Goal: Communication & Community: Answer question/provide support

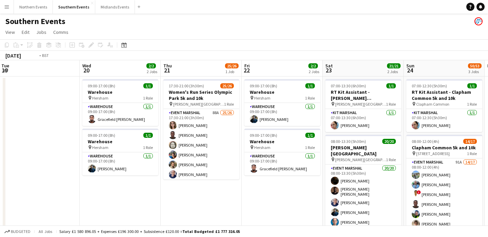
scroll to position [0, 149]
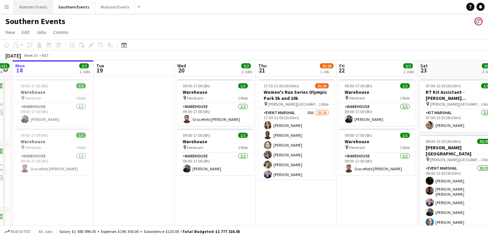
click at [33, 9] on button "Northern Events Close" at bounding box center [33, 6] width 39 height 13
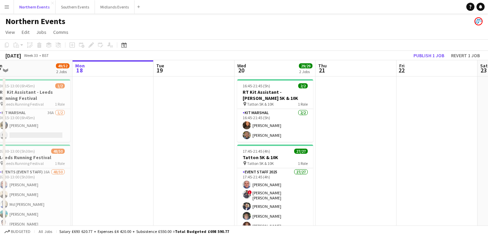
scroll to position [0, 171]
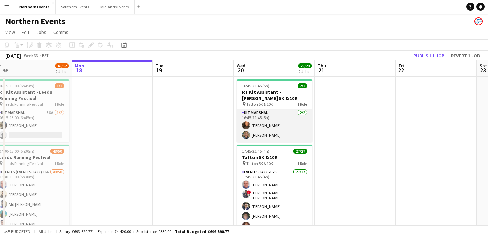
click at [292, 134] on app-card-role "Kit Marshal 2/2 16:45-21:45 (5h) Shameem Younis Clare Williams" at bounding box center [275, 125] width 76 height 33
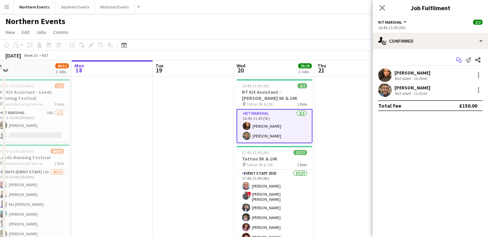
click at [458, 60] on icon "Start chat" at bounding box center [458, 59] width 5 height 5
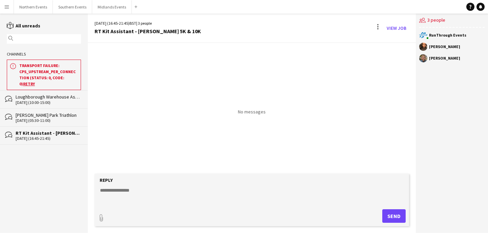
click at [41, 38] on input "text" at bounding box center [47, 39] width 64 height 6
type input "****"
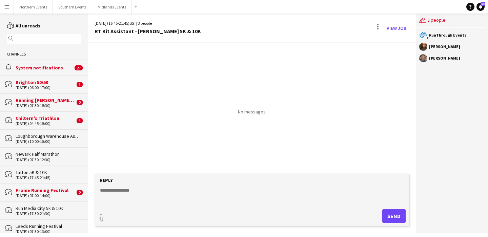
click at [31, 39] on input "text" at bounding box center [47, 39] width 64 height 6
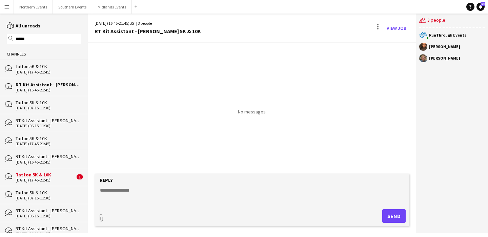
click at [40, 71] on div "[DATE] (17:45-21:45)" at bounding box center [48, 72] width 65 height 5
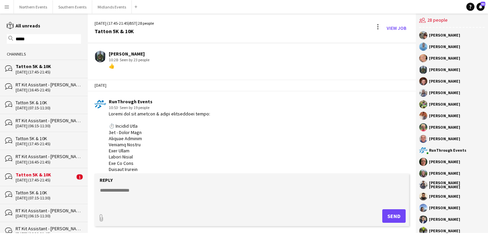
scroll to position [888, 0]
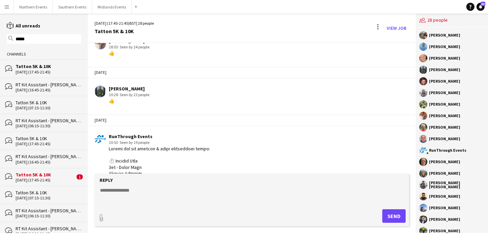
drag, startPoint x: 130, startPoint y: 160, endPoint x: 107, endPoint y: 150, distance: 24.8
copy div "Loremi dol sit ametcon & adipi elitseddoei tempo: ⏱️ Incidid Utla 0et - Dolor M…"
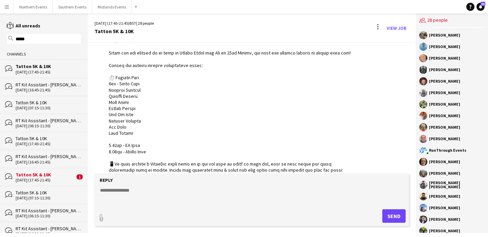
scroll to position [0, 0]
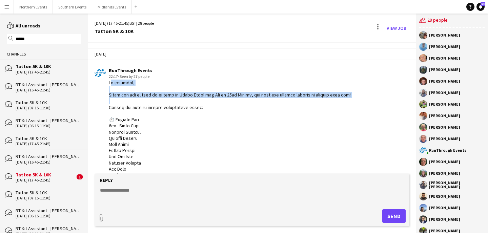
drag, startPoint x: 109, startPoint y: 84, endPoint x: 334, endPoint y: 101, distance: 224.9
copy div "Hi everyone, Thank you for signing up to work at [PERSON_NAME] the Sun on [DATE…"
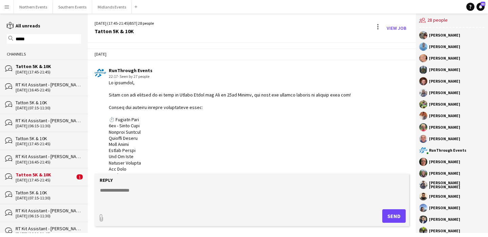
click at [55, 86] on div "RT Kit Assistant - [PERSON_NAME] 5K & 10K" at bounding box center [48, 85] width 65 height 6
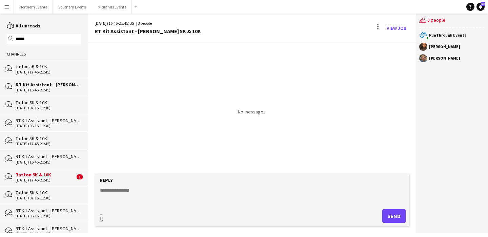
click at [53, 42] on div "magnifier *****" at bounding box center [44, 38] width 74 height 9
click at [52, 37] on input "*****" at bounding box center [47, 39] width 64 height 6
type input "*"
type input "******"
click at [54, 124] on div "[DATE] (06:15-11:30)" at bounding box center [48, 126] width 65 height 5
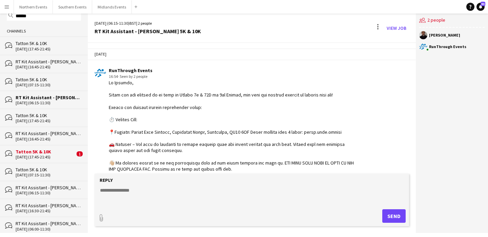
scroll to position [23, 0]
click at [49, 135] on div "RT Kit Assistant - [PERSON_NAME] 5K & 10K" at bounding box center [48, 133] width 65 height 6
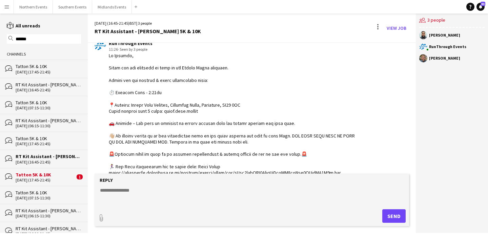
click at [57, 90] on div "[DATE] (16:45-21:45)" at bounding box center [48, 90] width 65 height 5
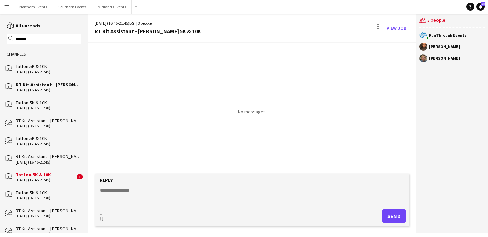
click at [167, 194] on textarea at bounding box center [253, 196] width 308 height 18
paste textarea "**********"
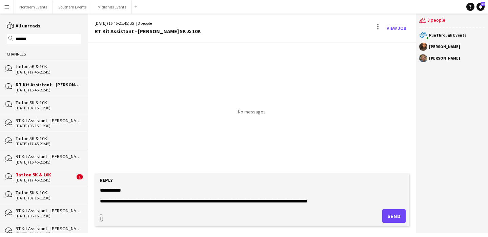
scroll to position [256, 0]
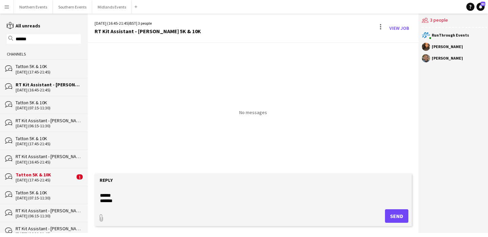
type textarea "**********"
click at [399, 211] on button "Send" at bounding box center [396, 216] width 23 height 14
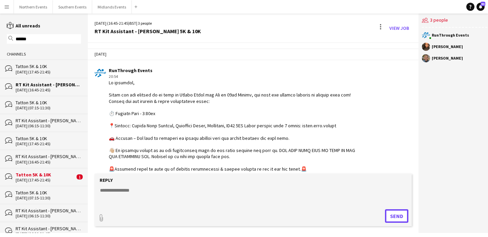
scroll to position [247, 0]
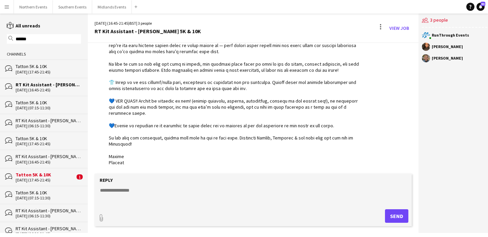
click at [115, 189] on textarea at bounding box center [253, 196] width 308 height 18
click at [43, 67] on div "Tatton 5K & 10K" at bounding box center [48, 66] width 65 height 6
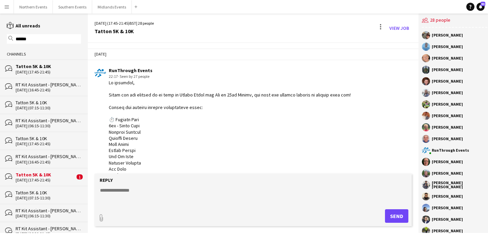
scroll to position [1431, 0]
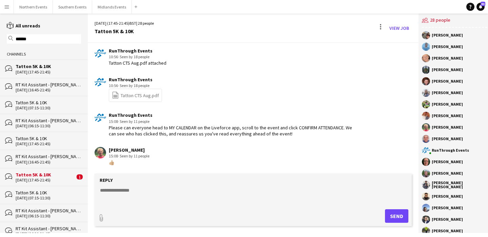
click at [43, 86] on div "RT Kit Assistant - [PERSON_NAME] 5K & 10K" at bounding box center [48, 85] width 65 height 6
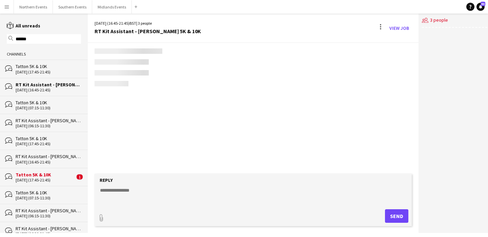
scroll to position [247, 0]
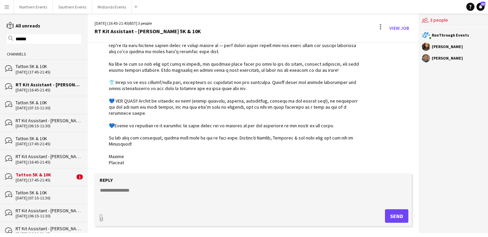
click at [39, 122] on div "RT Kit Assistant - [PERSON_NAME] 5K & 10K" at bounding box center [48, 121] width 65 height 6
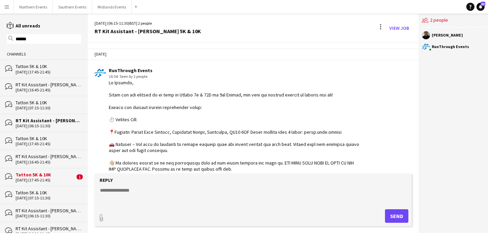
scroll to position [308, 0]
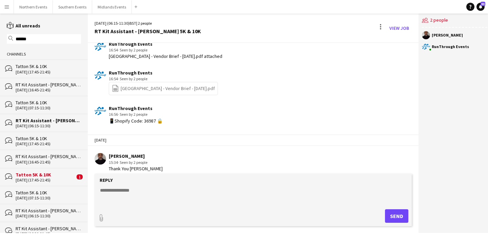
click at [54, 208] on div "RT Kit Assistant - [PERSON_NAME] 5K & 10K" at bounding box center [48, 211] width 65 height 6
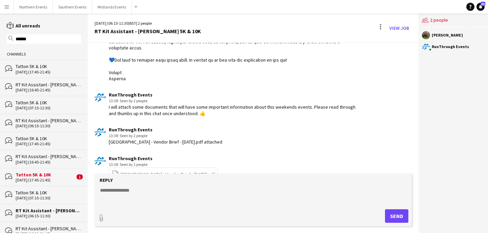
scroll to position [208, 0]
drag, startPoint x: 207, startPoint y: 112, endPoint x: 107, endPoint y: 106, distance: 99.8
click at [107, 106] on div "RunThrough Events 13:38 · Seen by 2 people I will attach some documents that wi…" at bounding box center [227, 103] width 265 height 25
copy div "I will attach some documents that will have some important information about th…"
click at [39, 89] on div "[DATE] (16:45-21:45)" at bounding box center [48, 90] width 65 height 5
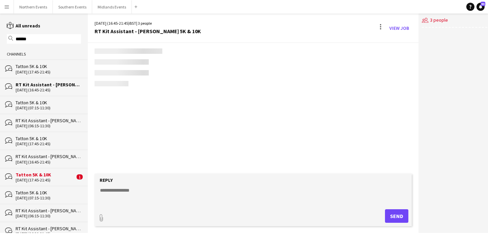
scroll to position [247, 0]
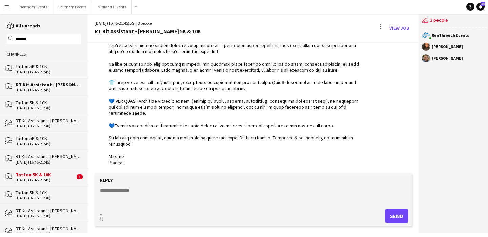
click at [179, 205] on form "Reply paperclip Send" at bounding box center [253, 200] width 317 height 53
click at [165, 188] on textarea at bounding box center [253, 196] width 308 height 18
paste textarea "**********"
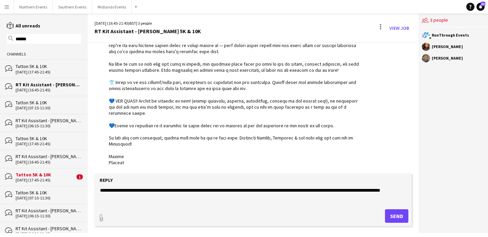
type textarea "**********"
click at [391, 212] on button "Send" at bounding box center [396, 216] width 23 height 14
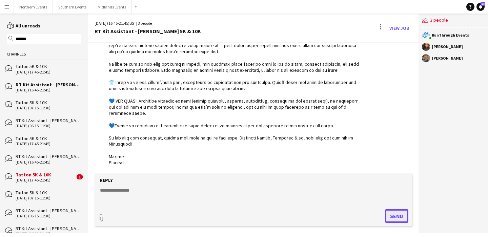
scroll to position [276, 0]
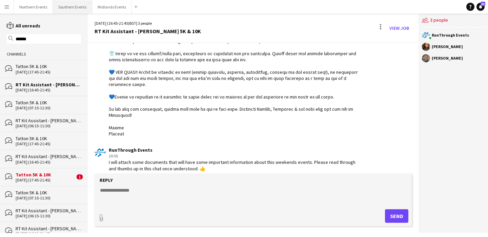
click at [75, 11] on button "Southern Events Close" at bounding box center [72, 6] width 39 height 13
